Goal: Information Seeking & Learning: Find specific fact

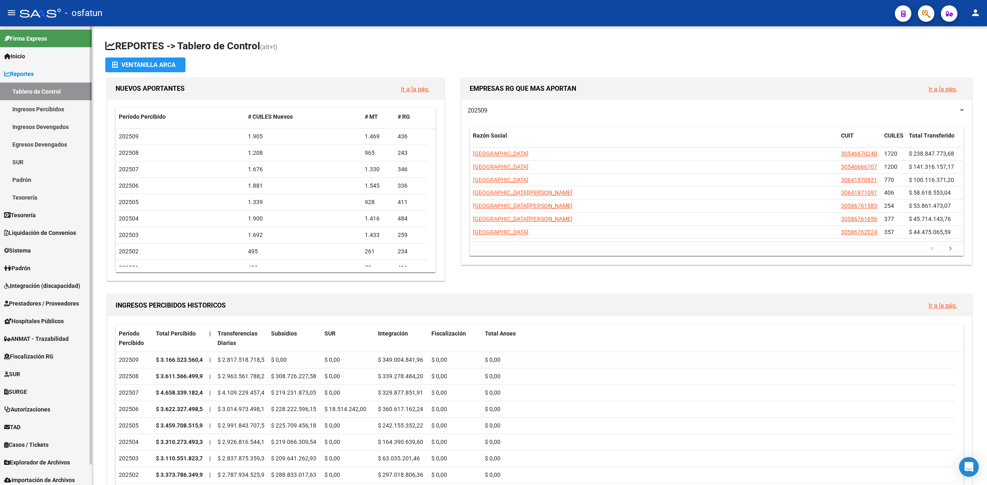
click at [44, 111] on link "Ingresos Percibidos" at bounding box center [46, 109] width 92 height 18
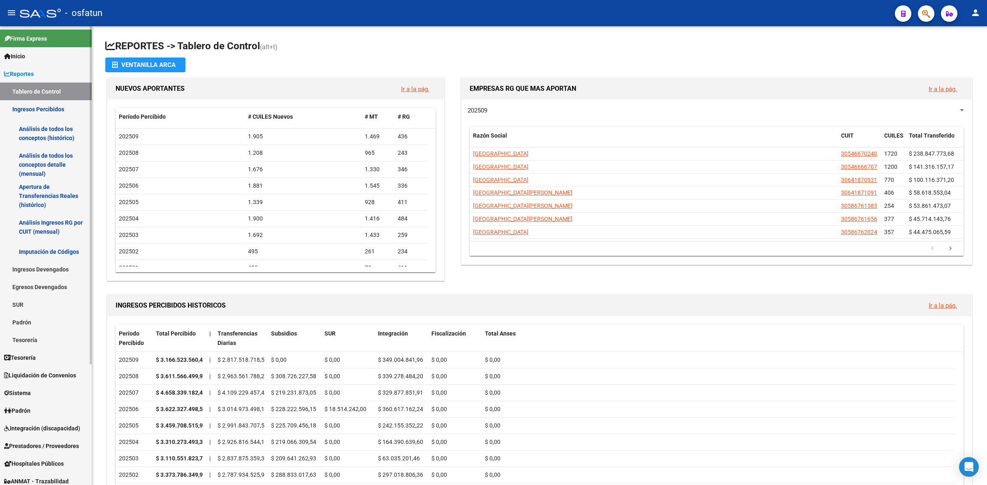
click at [30, 167] on link "Análisis de todos los conceptos detalle (mensual)" at bounding box center [46, 164] width 92 height 31
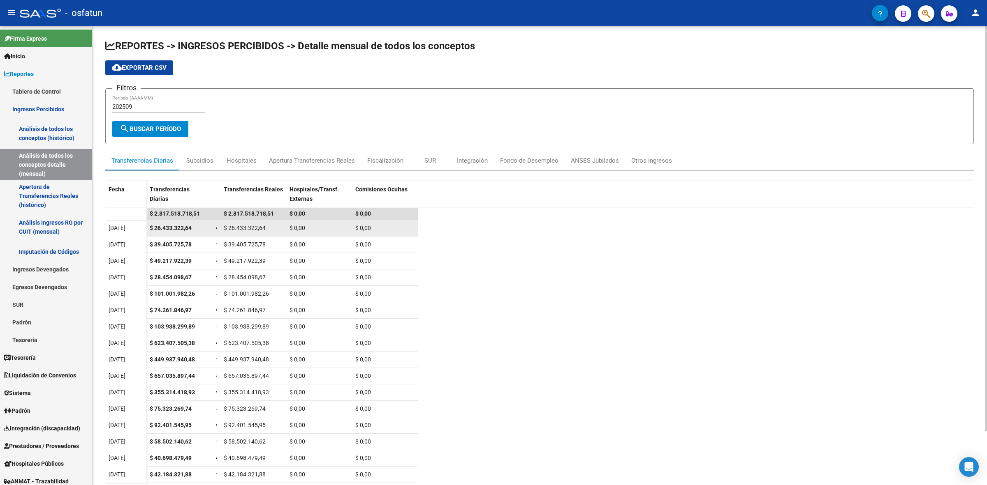
scroll to position [60, 0]
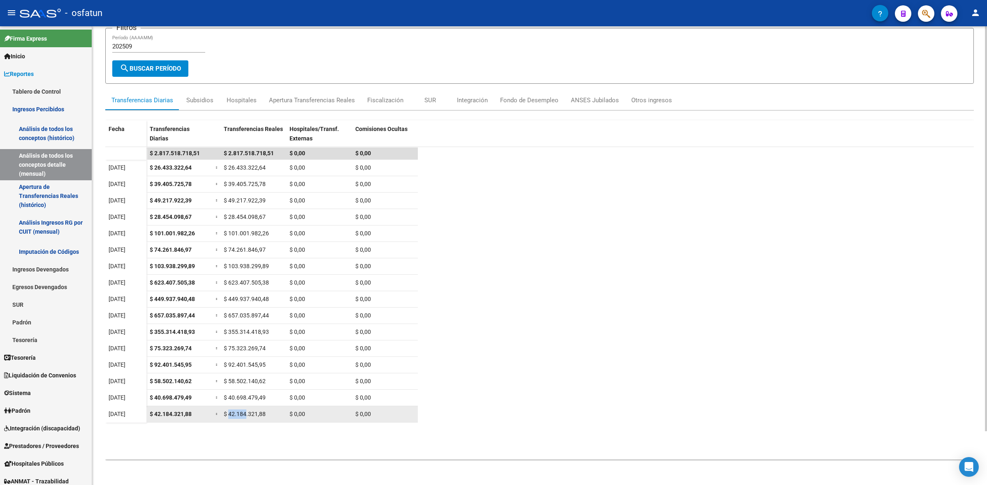
drag, startPoint x: 229, startPoint y: 416, endPoint x: 245, endPoint y: 417, distance: 16.5
click at [245, 417] on div "$ 42.184.321,88" at bounding box center [253, 414] width 59 height 9
drag, startPoint x: 264, startPoint y: 417, endPoint x: 229, endPoint y: 418, distance: 34.9
click at [229, 418] on datatable-body-cell "$ 42.184.321,88" at bounding box center [253, 415] width 66 height 16
copy span "42.184.321,88"
